Goal: Navigation & Orientation: Find specific page/section

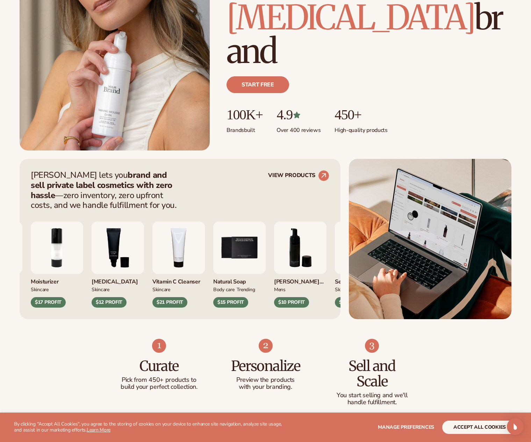
scroll to position [134, 0]
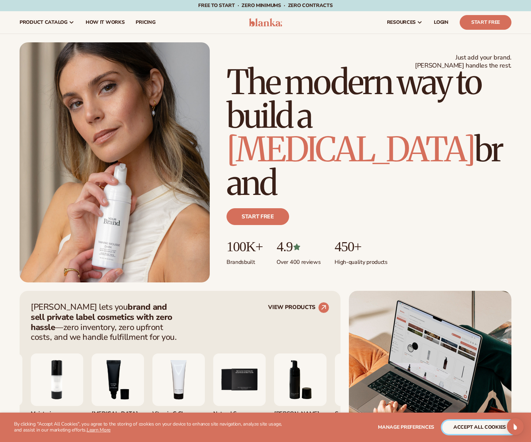
click at [490, 426] on button "accept all cookies" at bounding box center [479, 426] width 75 height 13
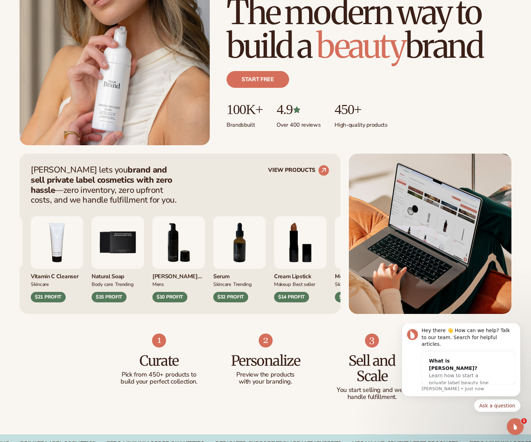
scroll to position [137, 0]
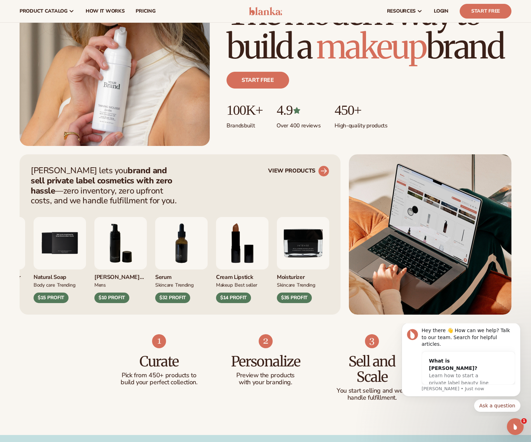
click at [323, 167] on circle at bounding box center [323, 170] width 15 height 15
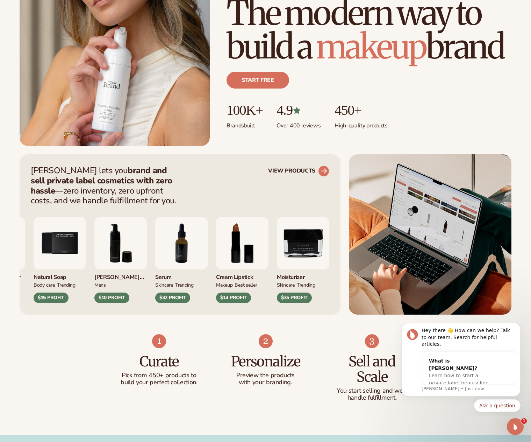
scroll to position [137, 0]
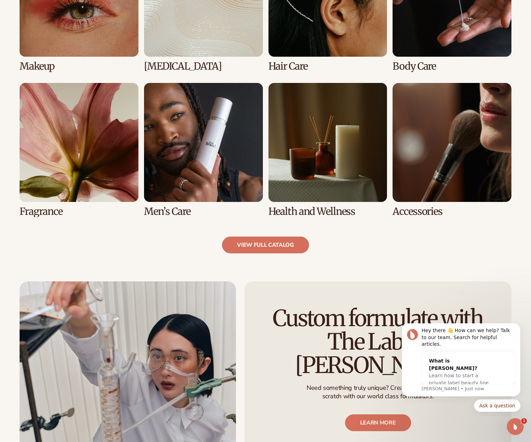
scroll to position [589, 0]
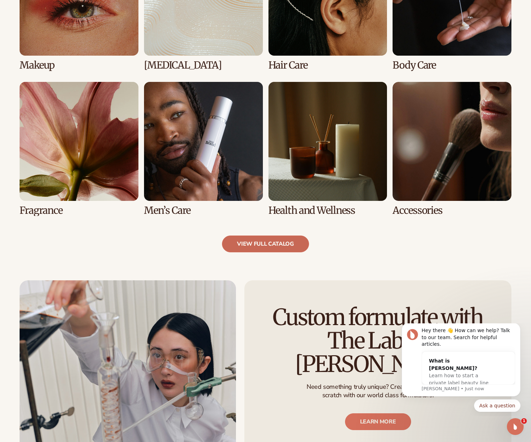
click at [264, 246] on link "view full catalog" at bounding box center [265, 243] width 87 height 17
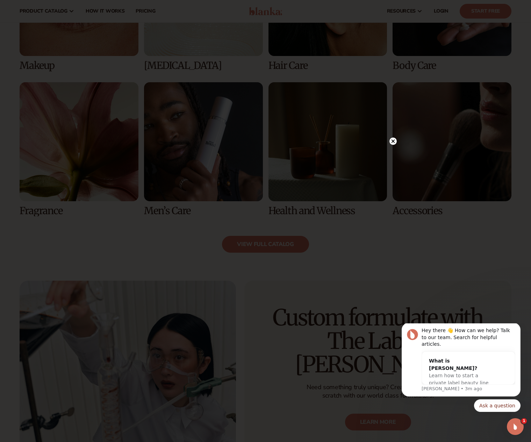
click at [393, 141] on icon at bounding box center [392, 141] width 3 height 3
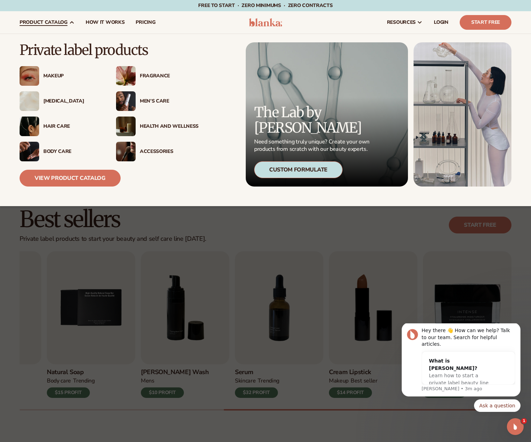
scroll to position [1, 0]
